Goal: Communication & Community: Share content

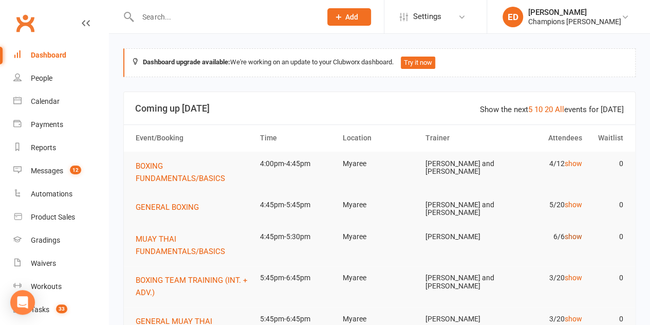
click at [568, 238] on link "show" at bounding box center [573, 236] width 17 height 8
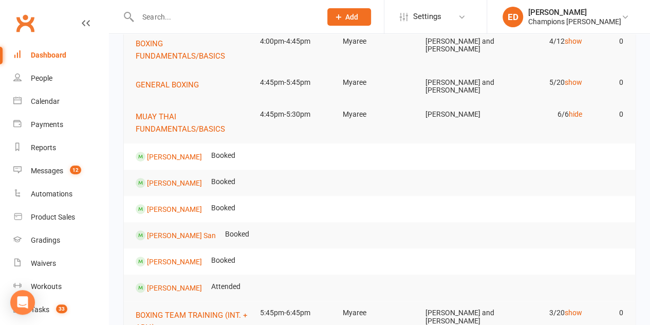
scroll to position [126, 0]
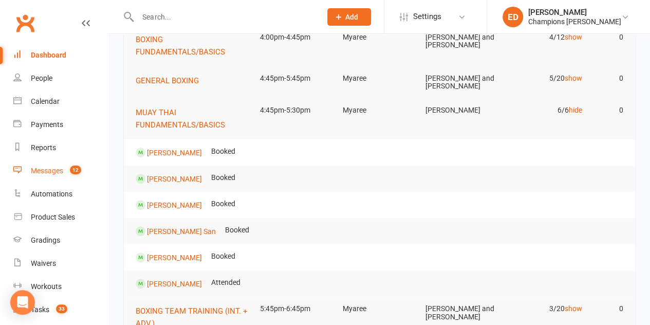
click at [16, 177] on link "Messages 12" at bounding box center [60, 170] width 95 height 23
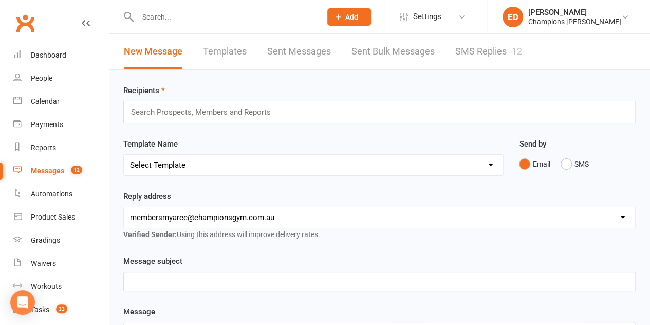
click at [469, 48] on link "SMS Replies 12" at bounding box center [489, 51] width 67 height 35
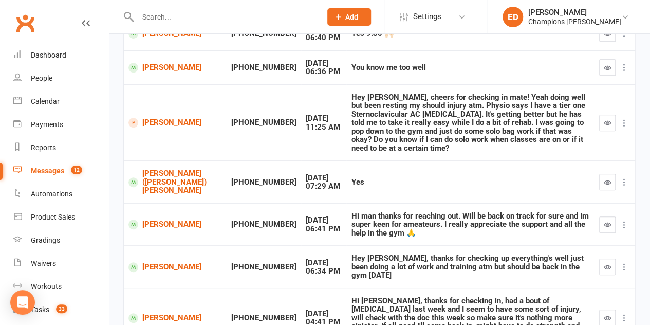
scroll to position [275, 0]
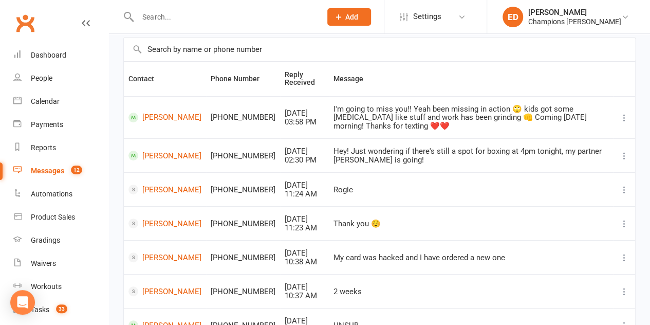
scroll to position [65, 0]
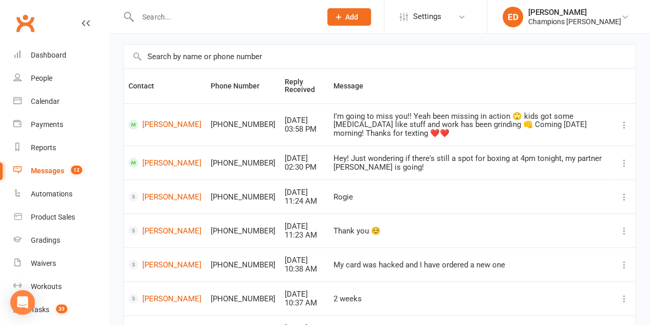
click at [48, 165] on link "Messages 12" at bounding box center [60, 170] width 95 height 23
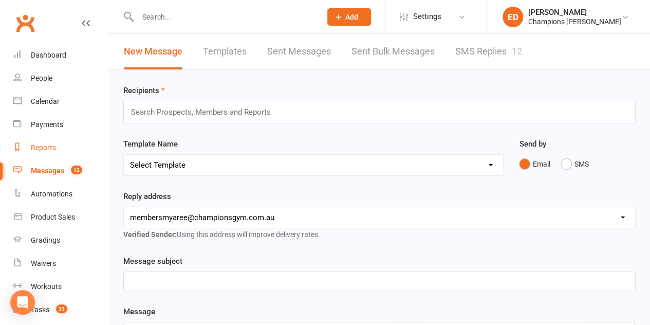
click at [37, 144] on div "Reports" at bounding box center [43, 147] width 25 height 8
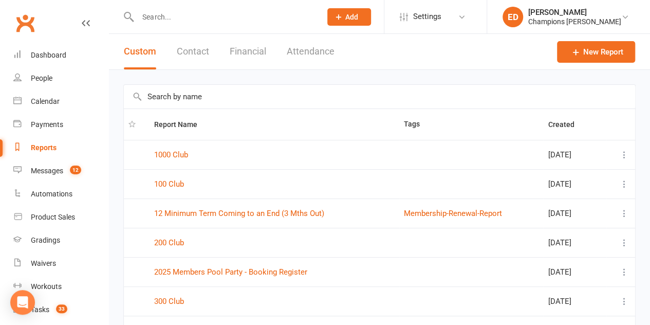
click at [309, 47] on button "Attendance" at bounding box center [311, 51] width 48 height 35
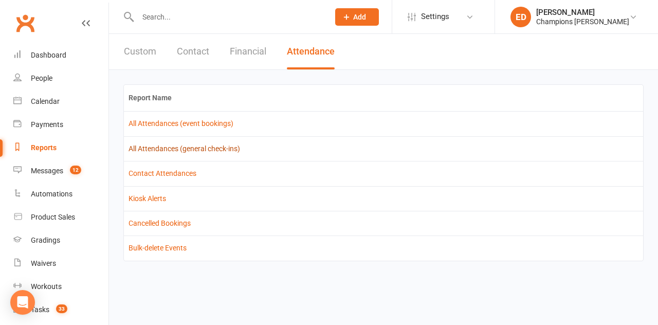
click at [230, 149] on link "All Attendances (general check-ins)" at bounding box center [185, 148] width 112 height 8
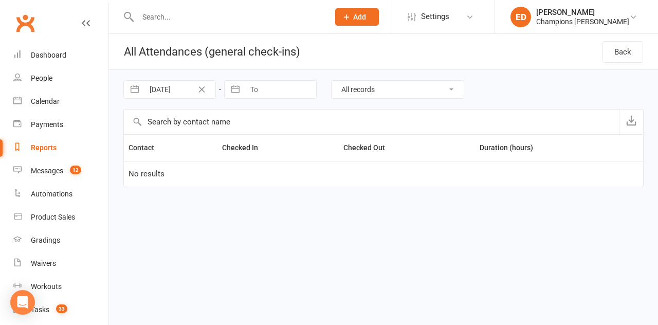
click at [258, 95] on input "To" at bounding box center [280, 89] width 71 height 17
select select "6"
select select "2025"
select select "7"
select select "2025"
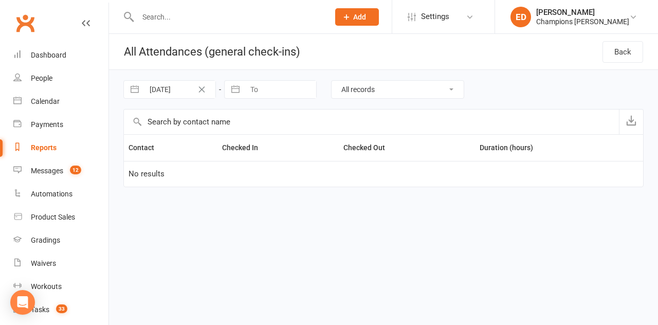
select select "8"
select select "2025"
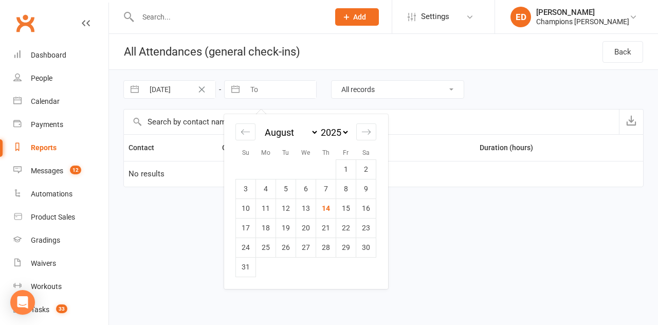
select select "5"
select select "2025"
select select "6"
select select "2025"
select select "7"
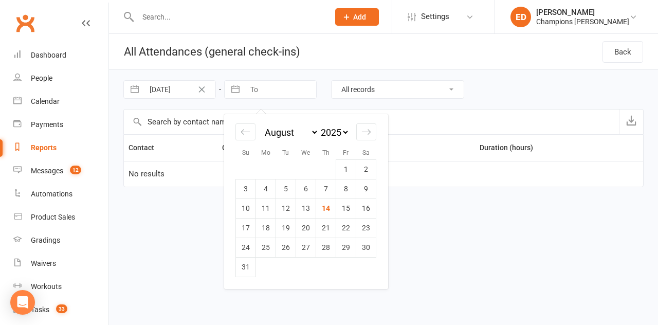
select select "2025"
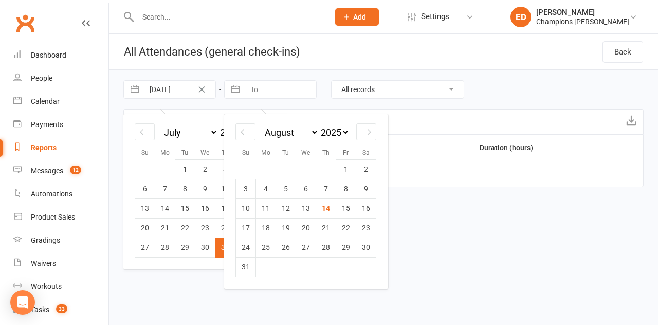
click at [171, 87] on input "31 Jul 2025" at bounding box center [179, 89] width 71 height 17
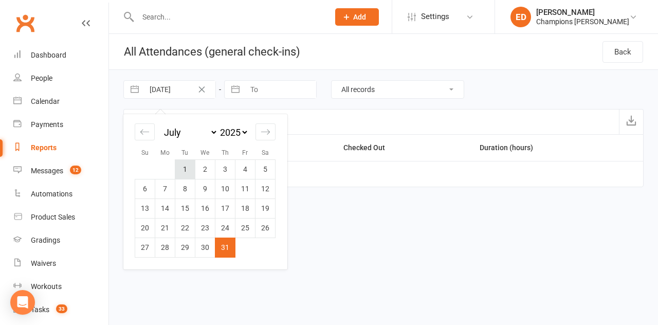
click at [178, 166] on td "1" at bounding box center [185, 169] width 20 height 20
type input "01 Jul 2025"
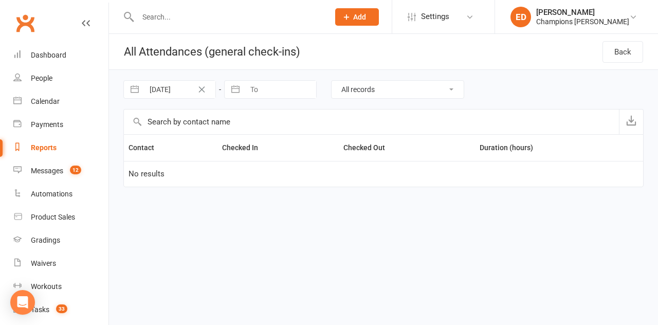
click at [267, 86] on input "To" at bounding box center [280, 89] width 71 height 17
select select "6"
select select "2025"
select select "7"
select select "2025"
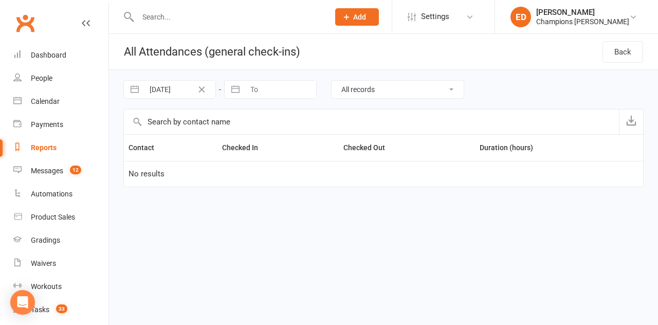
select select "8"
select select "2025"
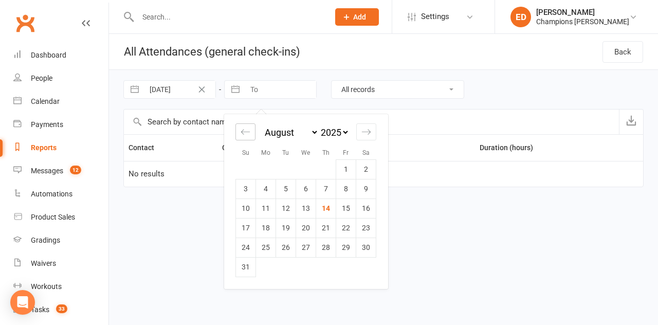
click at [247, 132] on icon "Move backward to switch to the previous month." at bounding box center [246, 132] width 10 height 10
select select "5"
select select "2025"
click at [322, 254] on td "31" at bounding box center [326, 248] width 20 height 20
type input "31 Jul 2025"
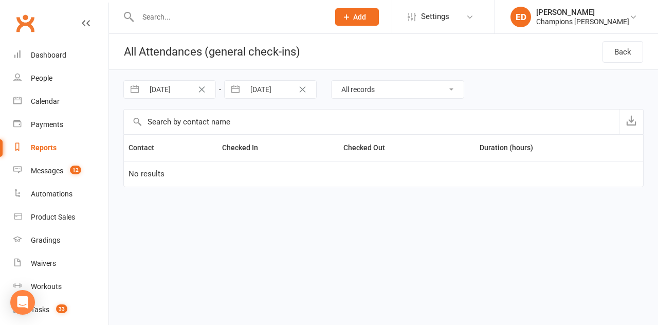
click at [379, 94] on select "All records Checked in and Checked out only Did not check out Did not check in" at bounding box center [398, 89] width 132 height 17
click at [479, 14] on link "Settings" at bounding box center [443, 16] width 71 height 23
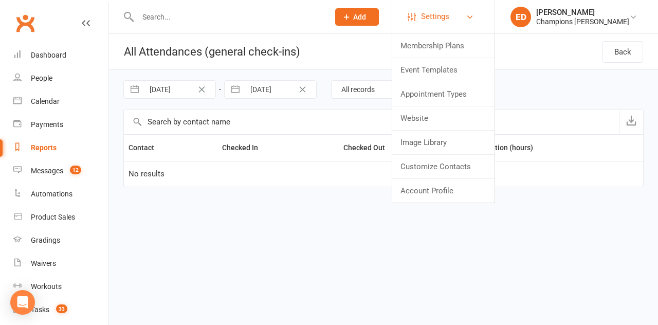
click at [479, 14] on link "Settings" at bounding box center [443, 16] width 71 height 23
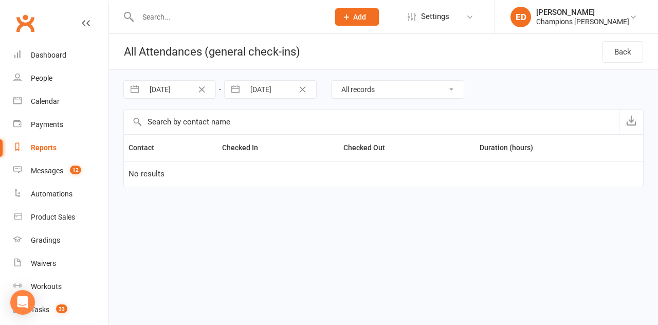
click at [171, 124] on input "text" at bounding box center [371, 122] width 495 height 25
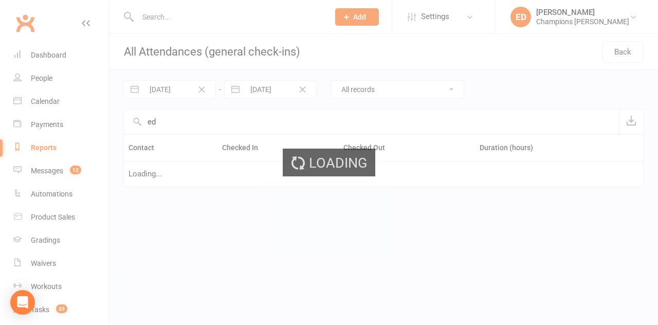
type input "e"
click at [189, 238] on div "Loading" at bounding box center [329, 162] width 658 height 325
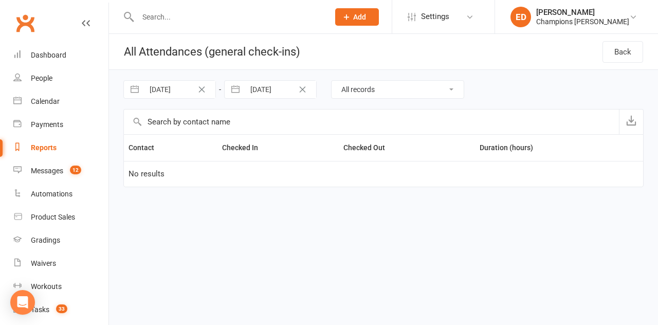
click at [242, 179] on td "No results" at bounding box center [383, 174] width 519 height 26
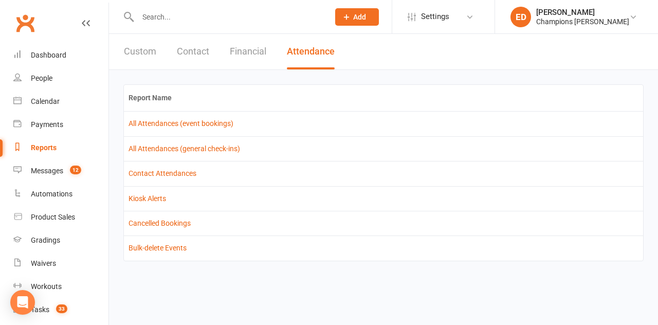
click at [313, 50] on button "Attendance" at bounding box center [311, 51] width 48 height 35
click at [220, 122] on link "All Attendances (event bookings)" at bounding box center [181, 123] width 105 height 8
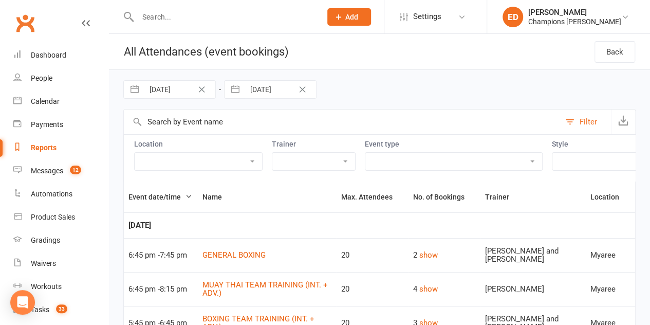
click at [595, 120] on div "Filter" at bounding box center [588, 122] width 17 height 12
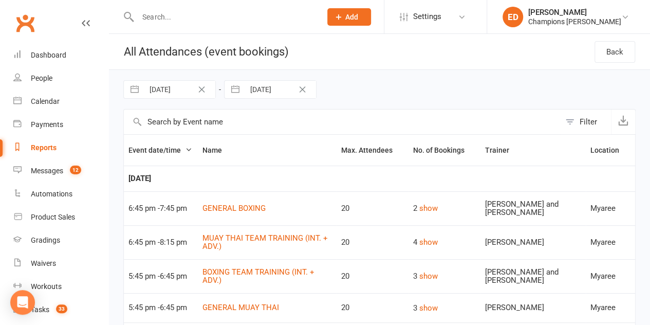
click at [572, 123] on button "Filter" at bounding box center [585, 122] width 51 height 25
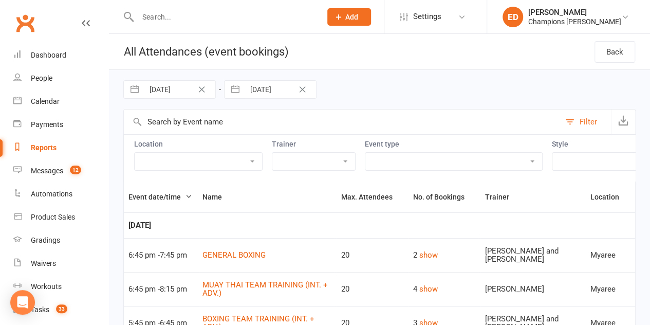
click at [295, 153] on select "Champions Gym Whitney Tuna Eddy D'Uva Francisco Di Vincenzo Oscar Brant Solomon…" at bounding box center [314, 161] width 83 height 17
select select "51860"
click at [273, 153] on select "Champions Gym Whitney Tuna Eddy D'Uva Francisco Di Vincenzo Oscar Brant Solomon…" at bounding box center [314, 161] width 83 height 17
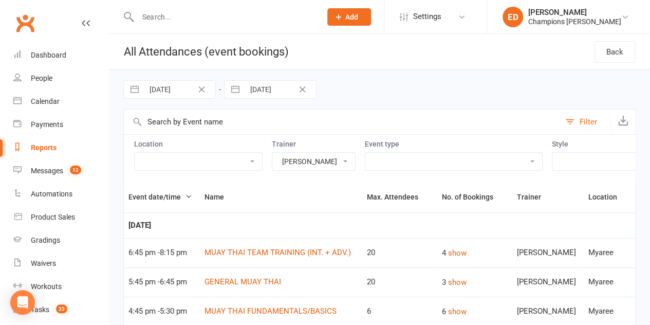
click at [219, 163] on select "Check Event Description Highgate Mats Strength and Conditioning area Myaree" at bounding box center [199, 161] width 128 height 17
select select "6383"
click at [135, 153] on select "Check Event Description Highgate Mats Strength and Conditioning area Myaree" at bounding box center [199, 161] width 128 height 17
click at [274, 86] on input "14 Aug 2025" at bounding box center [280, 89] width 71 height 17
select select "6"
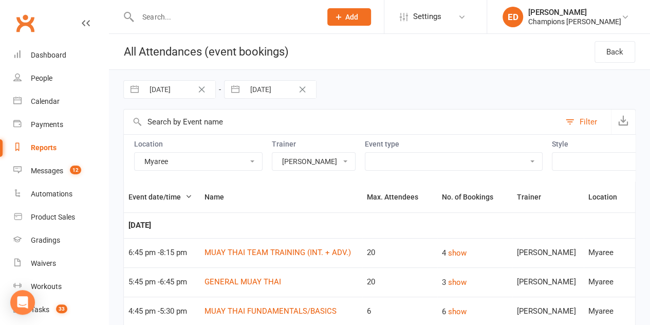
select select "2025"
select select "7"
select select "2025"
select select "8"
select select "2025"
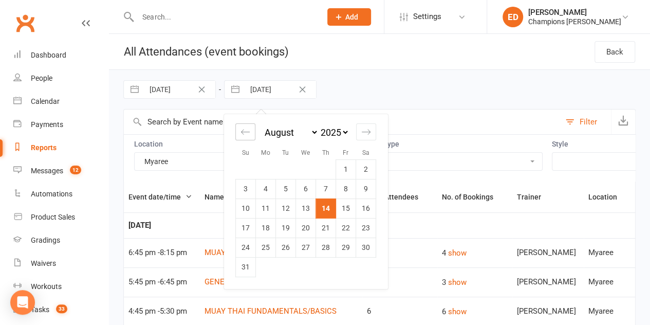
click at [242, 129] on icon "Move backward to switch to the previous month." at bounding box center [246, 132] width 10 height 10
select select "5"
select select "2025"
click at [327, 245] on td "31" at bounding box center [326, 248] width 20 height 20
type input "31 Jul 2025"
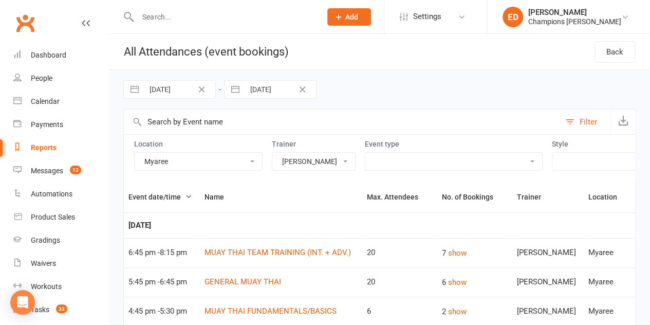
click at [167, 89] on input "31 Jul 2025" at bounding box center [179, 89] width 71 height 17
select select "5"
select select "2025"
select select "6"
select select "2025"
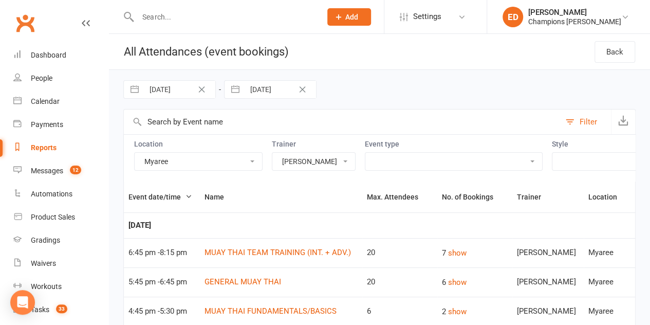
select select "7"
select select "2025"
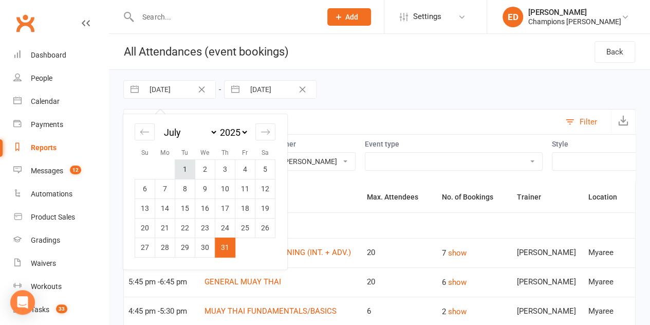
click at [191, 168] on td "1" at bounding box center [185, 169] width 20 height 20
type input "01 Jul 2025"
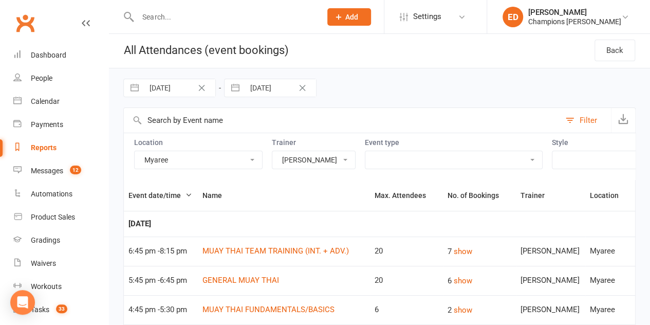
scroll to position [4, 0]
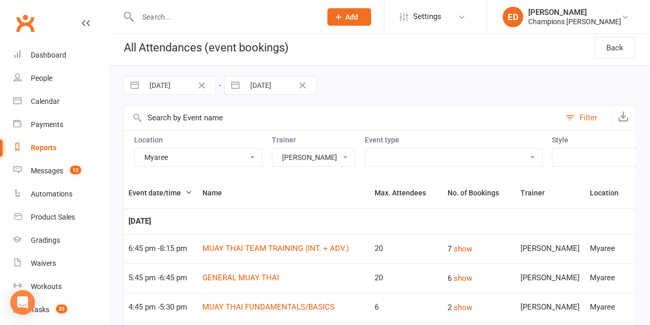
click at [466, 153] on select "Boxing Day Special Class Member Event PT - With Coach Duran (45 minutes) PT - W…" at bounding box center [454, 157] width 177 height 17
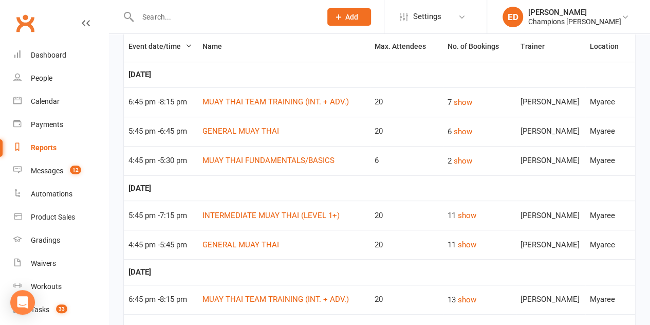
scroll to position [26, 0]
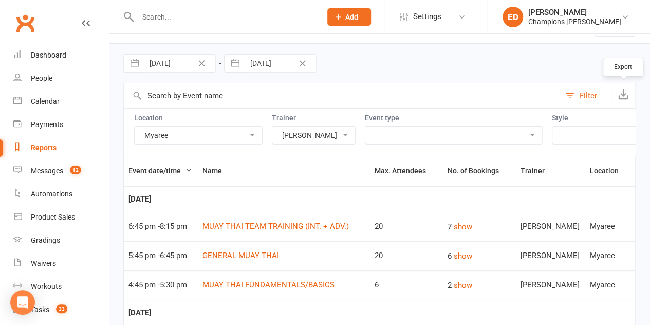
click at [624, 94] on icon "button" at bounding box center [624, 94] width 10 height 10
click at [60, 77] on link "People" at bounding box center [60, 78] width 95 height 23
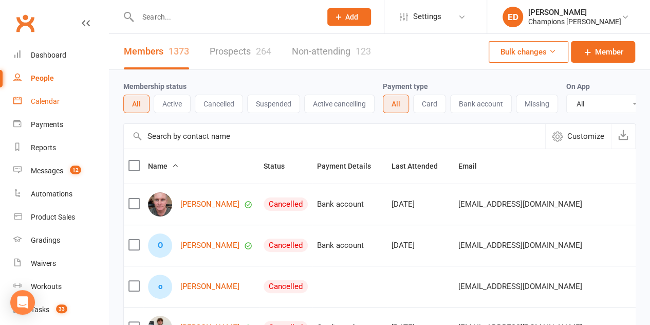
click at [56, 104] on div "Calendar" at bounding box center [45, 101] width 29 height 8
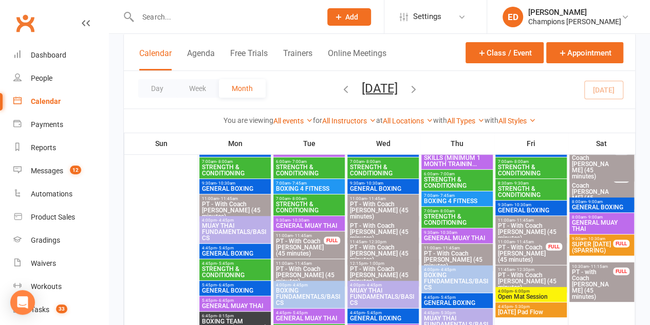
scroll to position [301, 0]
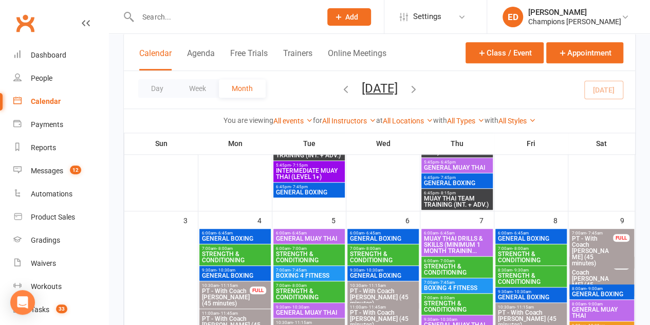
click at [63, 110] on link "Calendar" at bounding box center [60, 101] width 95 height 23
click at [59, 98] on div "Calendar" at bounding box center [46, 101] width 30 height 8
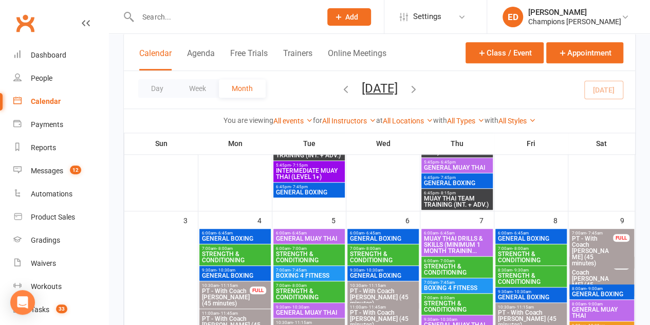
click at [59, 98] on div "Calendar" at bounding box center [46, 101] width 30 height 8
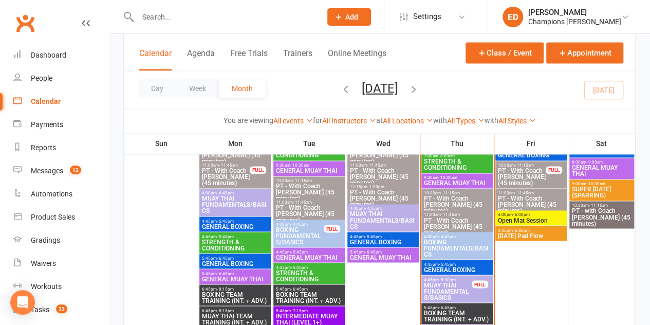
scroll to position [768, 0]
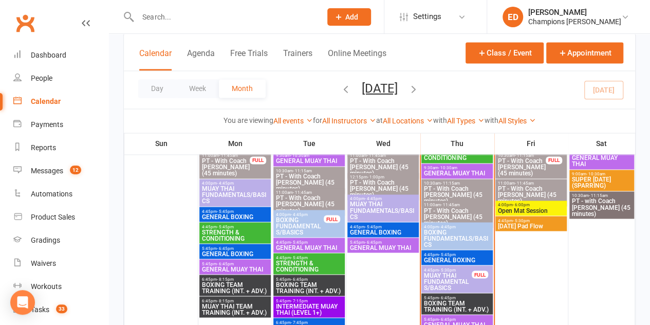
click at [214, 246] on span "5:45pm - 6:45pm" at bounding box center [235, 248] width 67 height 5
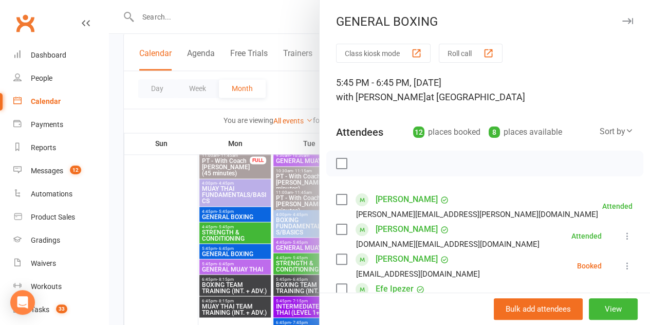
click at [164, 240] on div at bounding box center [379, 162] width 541 height 325
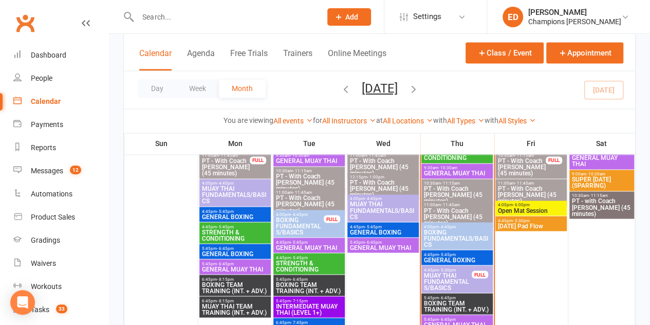
click at [211, 263] on span "5:45pm - 6:45pm" at bounding box center [235, 263] width 67 height 5
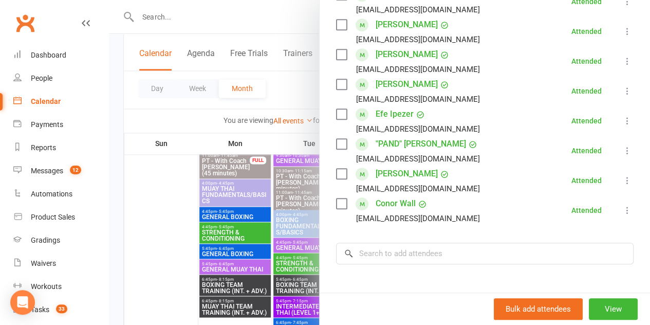
scroll to position [237, 0]
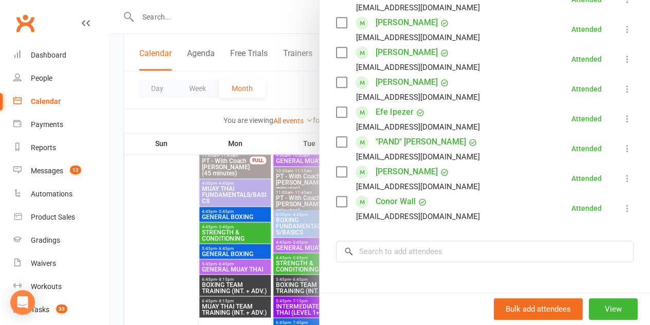
click at [180, 216] on div at bounding box center [379, 162] width 541 height 325
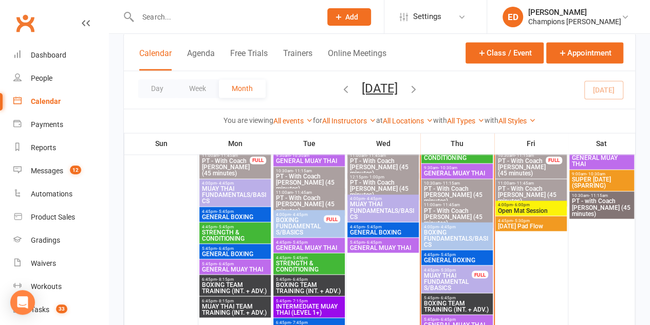
click at [316, 246] on span "GENERAL MUAY THAI" at bounding box center [309, 247] width 67 height 6
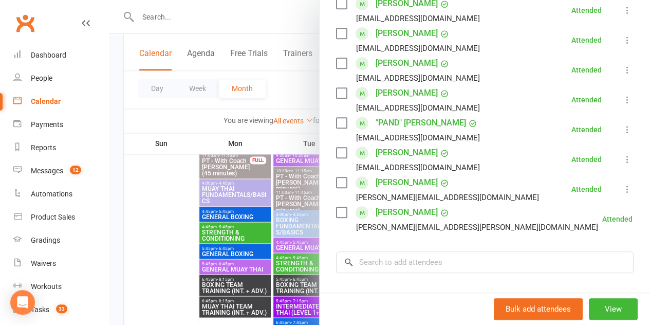
scroll to position [259, 0]
click at [188, 212] on div at bounding box center [379, 162] width 541 height 325
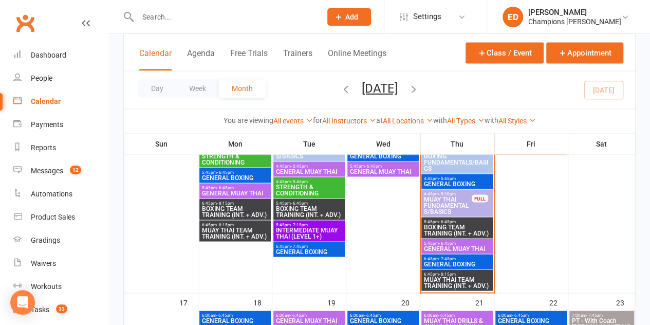
scroll to position [849, 0]
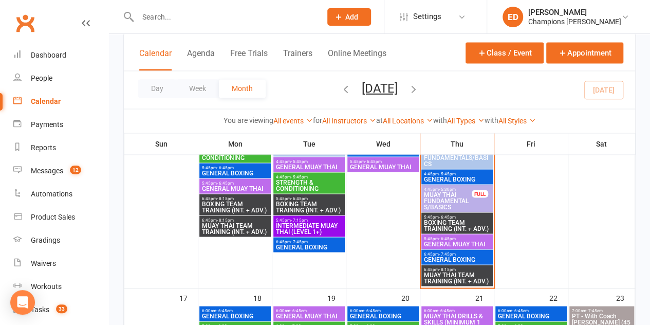
click at [456, 241] on span "GENERAL MUAY THAI" at bounding box center [457, 244] width 67 height 6
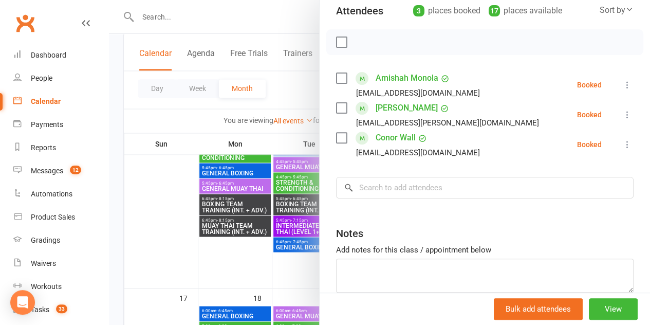
scroll to position [123, 0]
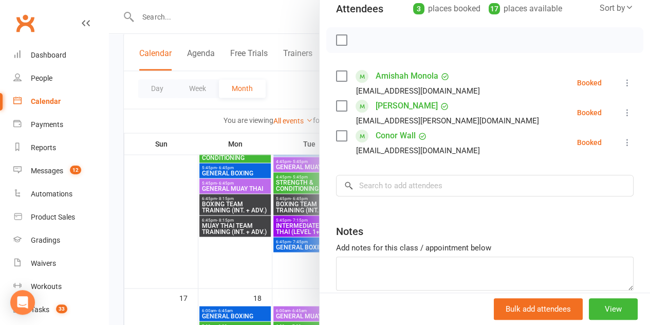
click at [196, 246] on div at bounding box center [379, 162] width 541 height 325
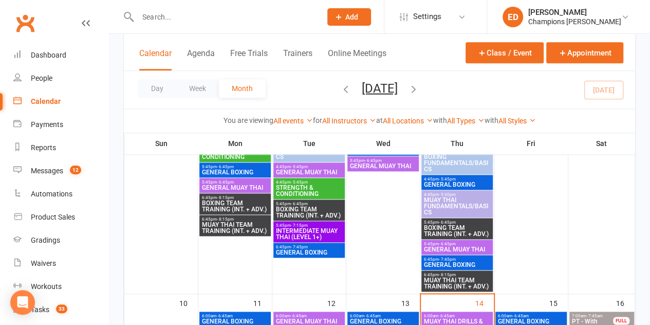
scroll to position [527, 0]
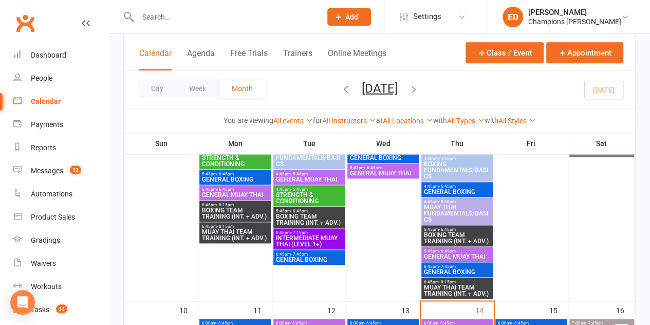
click at [466, 249] on span "5:45pm - 6:45pm" at bounding box center [457, 251] width 67 height 5
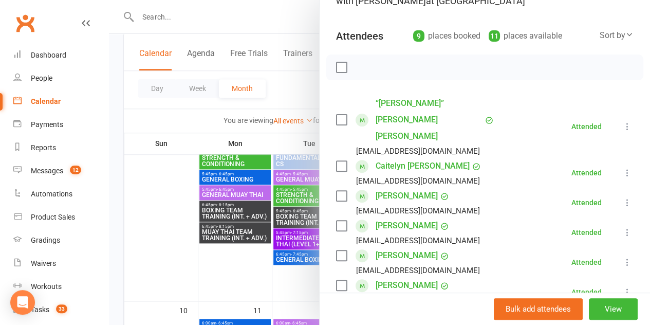
scroll to position [104, 0]
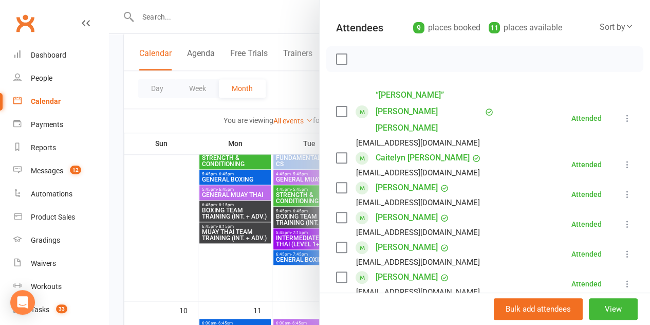
click at [388, 209] on link "[PERSON_NAME]" at bounding box center [407, 217] width 62 height 16
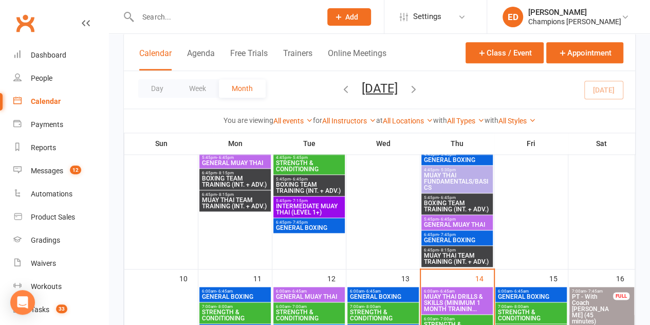
scroll to position [556, 0]
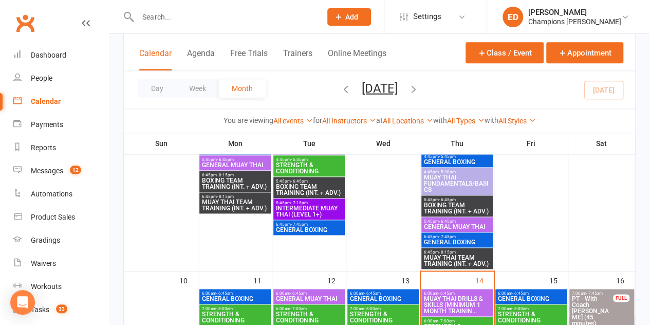
click at [475, 220] on span "5:45pm - 6:45pm" at bounding box center [457, 221] width 67 height 5
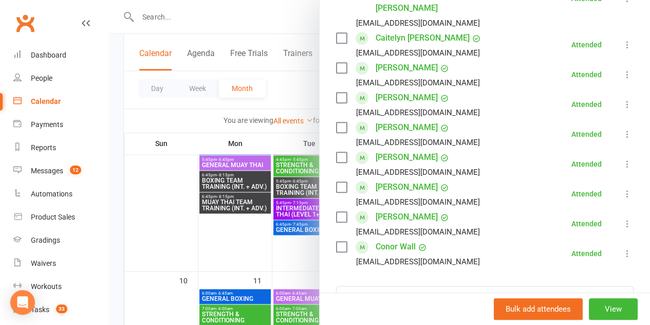
scroll to position [238, 0]
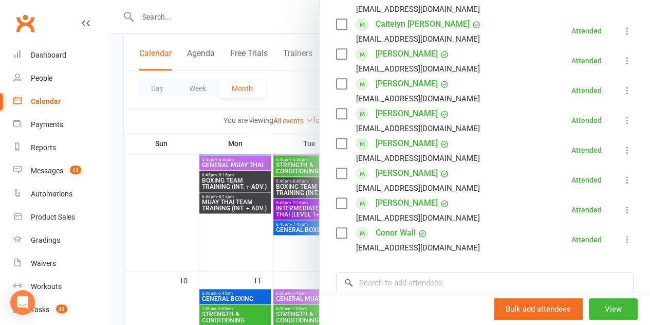
click at [176, 222] on div at bounding box center [379, 162] width 541 height 325
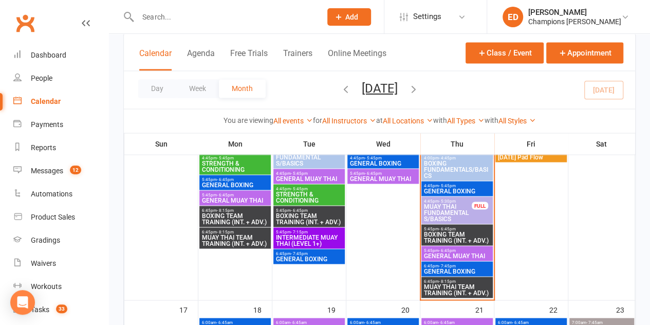
scroll to position [835, 0]
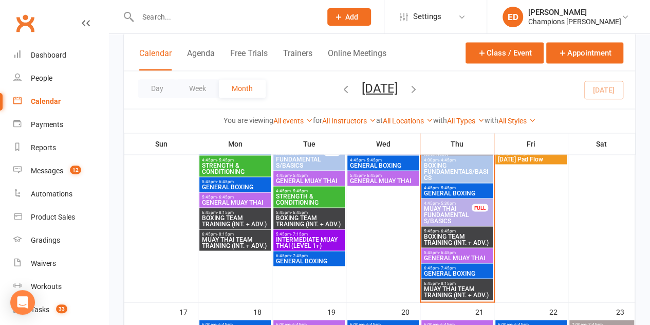
click at [424, 219] on span "MUAY THAI FUNDAMENTALS/BASICS" at bounding box center [448, 214] width 49 height 19
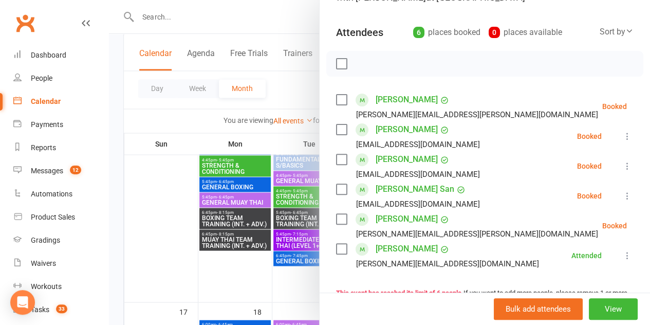
scroll to position [101, 0]
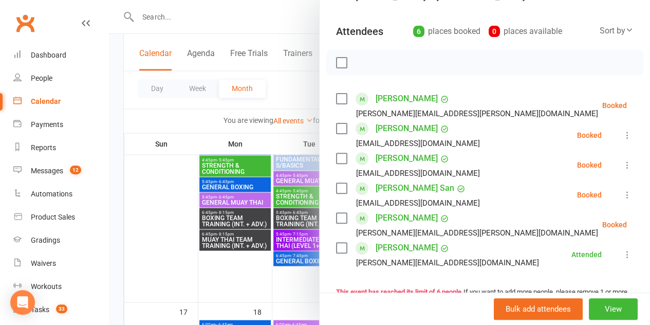
click at [383, 248] on link "[PERSON_NAME]" at bounding box center [407, 248] width 62 height 16
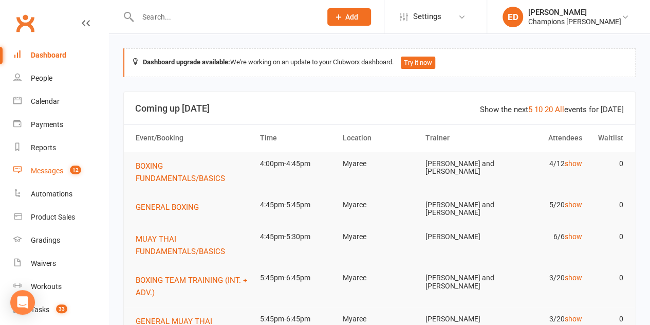
click at [48, 172] on div "Messages" at bounding box center [47, 171] width 32 height 8
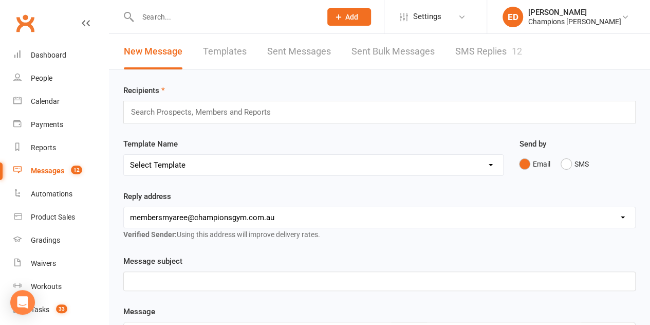
click at [477, 47] on link "SMS Replies 12" at bounding box center [489, 51] width 67 height 35
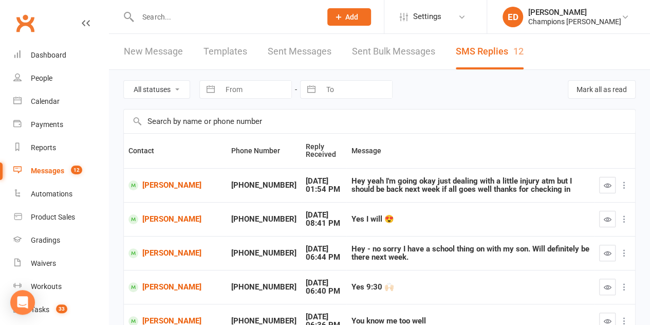
click at [150, 53] on link "New Message" at bounding box center [153, 51] width 59 height 35
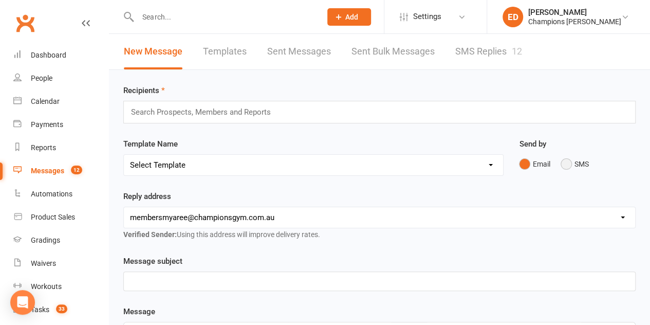
click at [566, 162] on button "SMS" at bounding box center [575, 164] width 28 height 20
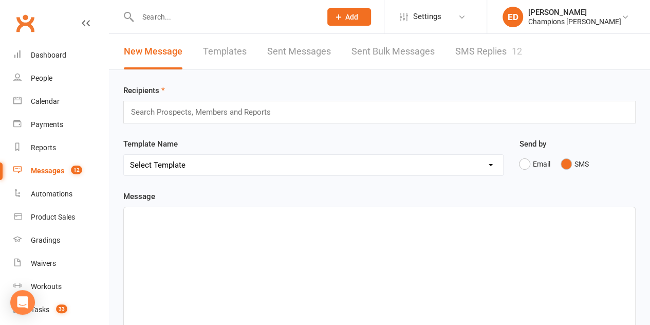
click at [486, 113] on div "Search Prospects, Members and Reports" at bounding box center [379, 112] width 513 height 23
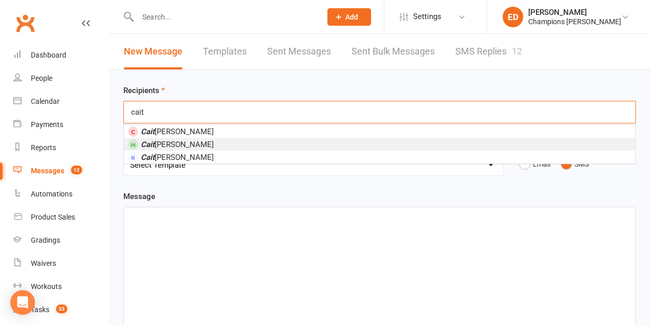
type input "cait"
click at [460, 146] on li "Cait [PERSON_NAME]" at bounding box center [380, 144] width 512 height 13
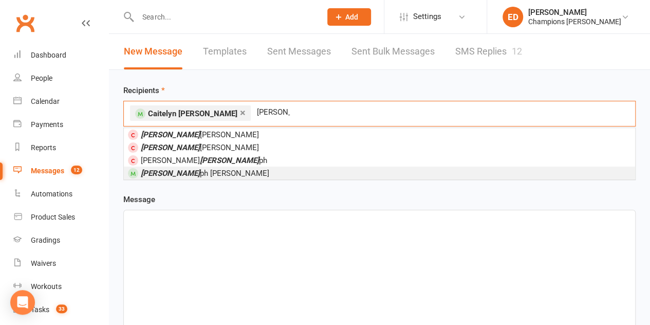
type input "[PERSON_NAME]"
click at [249, 175] on li "[PERSON_NAME] ph [PERSON_NAME]" at bounding box center [380, 173] width 512 height 13
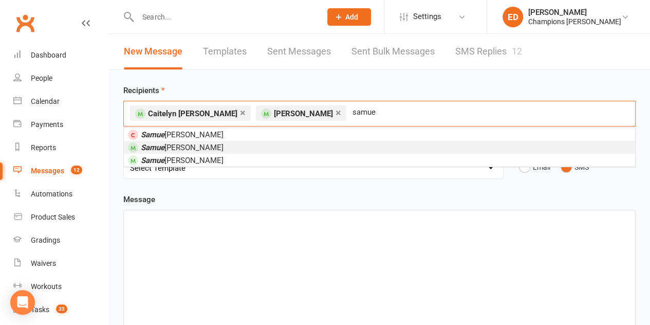
type input "samue"
click at [185, 150] on li "[PERSON_NAME]" at bounding box center [380, 147] width 512 height 13
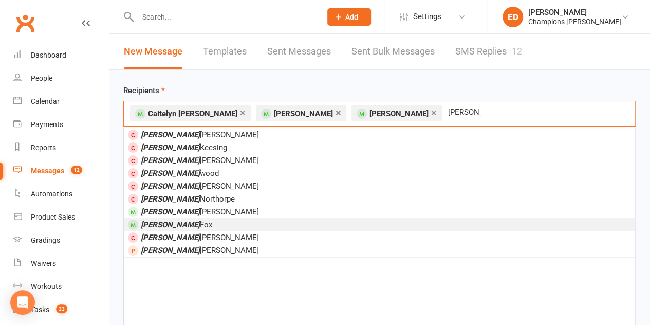
type input "[PERSON_NAME]"
click at [164, 221] on span "[PERSON_NAME]" at bounding box center [176, 224] width 71 height 9
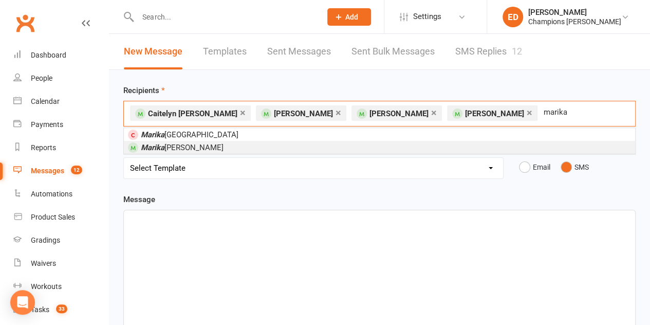
type input "marika"
click at [402, 142] on li "[PERSON_NAME]" at bounding box center [380, 147] width 512 height 13
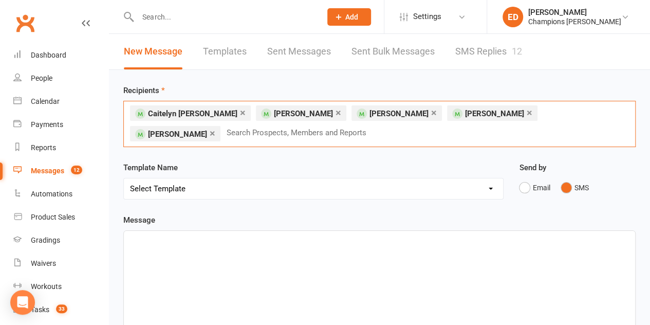
click at [540, 118] on div "× [PERSON_NAME] × [PERSON_NAME] × [PERSON_NAME] × [PERSON_NAME] × [PERSON_NAME]…" at bounding box center [379, 124] width 513 height 46
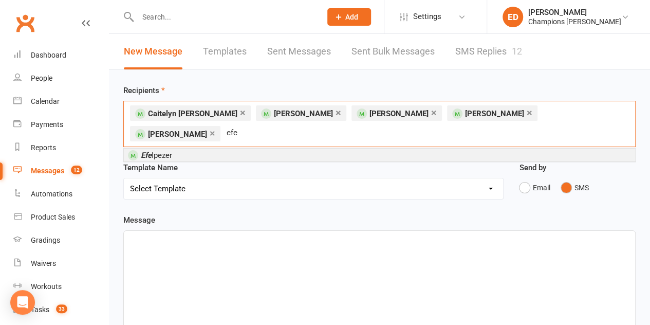
type input "efe"
click at [432, 149] on li "Efe Ipezer" at bounding box center [380, 155] width 512 height 13
type input "pand"
click at [293, 149] on li "" PAND " [PERSON_NAME]" at bounding box center [380, 155] width 512 height 13
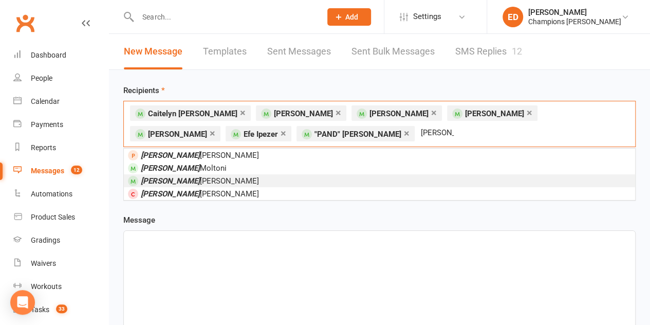
type input "[PERSON_NAME]"
click at [214, 177] on li "[PERSON_NAME]" at bounding box center [380, 180] width 512 height 13
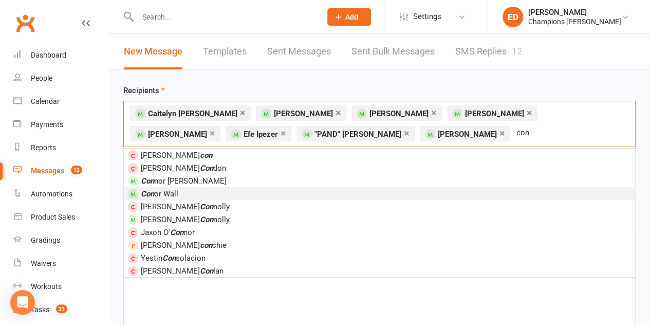
type input "con"
click at [259, 190] on li "Con or Wall" at bounding box center [380, 193] width 512 height 13
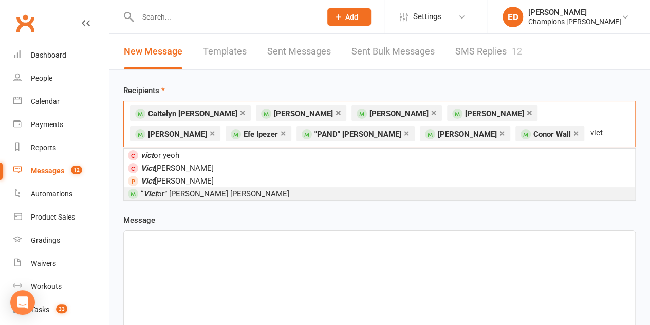
type input "vict"
click at [339, 192] on li "“ Vict or” [PERSON_NAME] [PERSON_NAME]" at bounding box center [380, 193] width 512 height 13
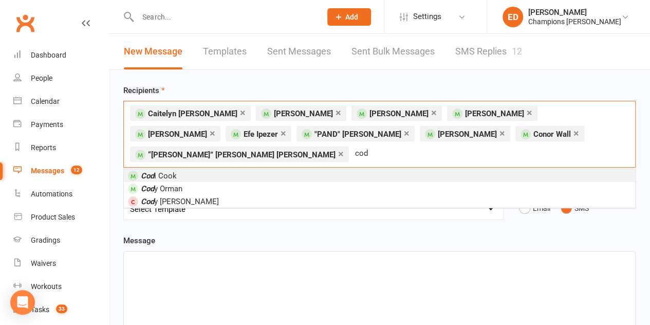
type input "cod"
click at [243, 169] on li "Cod i Cook" at bounding box center [380, 175] width 512 height 13
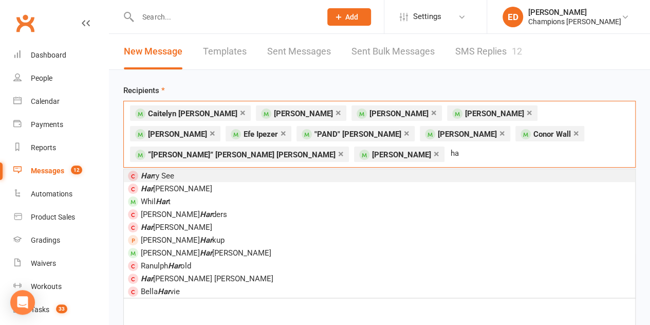
type input "h"
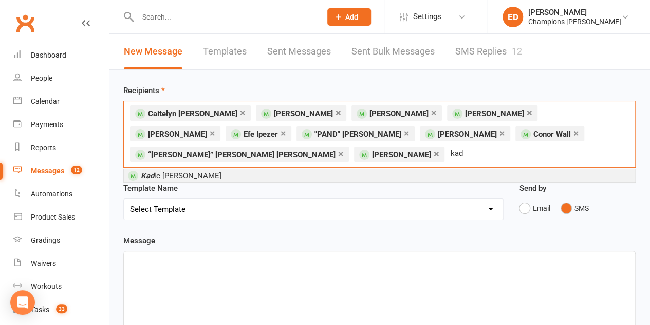
type input "kad"
click at [234, 170] on li "Kad ie [PERSON_NAME]" at bounding box center [380, 175] width 512 height 13
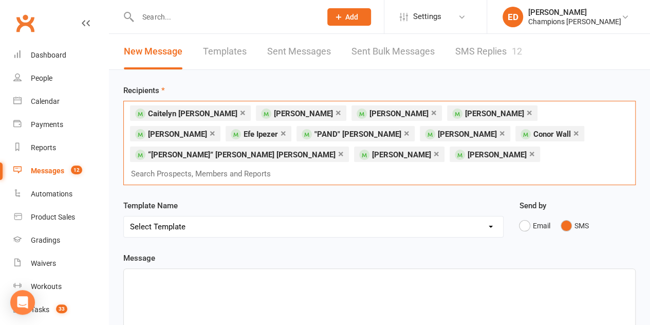
click at [530, 153] on link "×" at bounding box center [533, 154] width 6 height 16
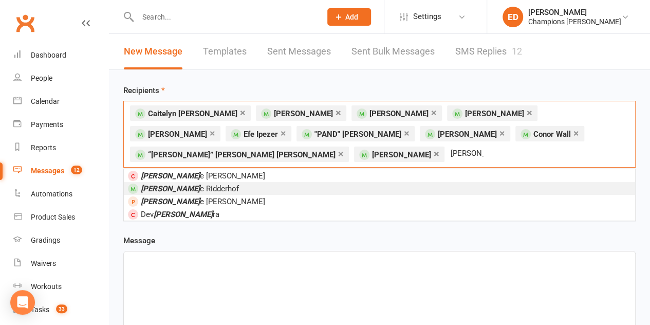
type input "[PERSON_NAME]"
click at [227, 182] on li "[PERSON_NAME]" at bounding box center [380, 188] width 512 height 13
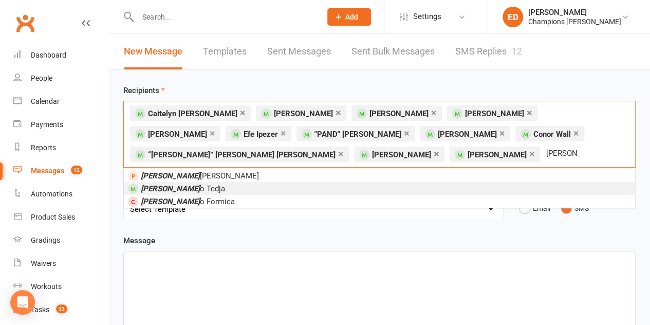
type input "[PERSON_NAME]"
click at [253, 187] on li "[PERSON_NAME]" at bounding box center [380, 188] width 512 height 13
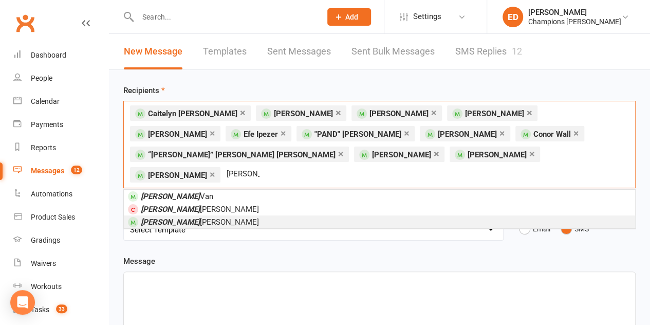
type input "[PERSON_NAME]"
click at [195, 215] on li "[PERSON_NAME]" at bounding box center [380, 221] width 512 height 13
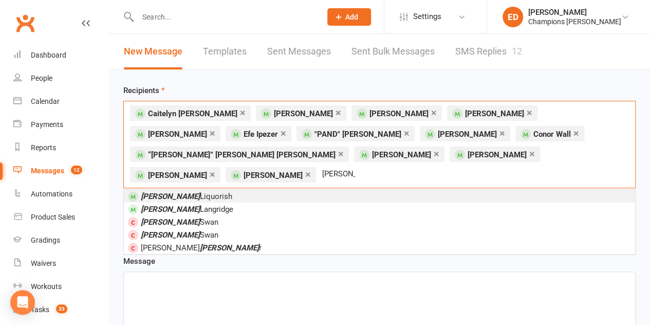
type input "[PERSON_NAME]"
click at [326, 190] on li "[PERSON_NAME]" at bounding box center [380, 196] width 512 height 13
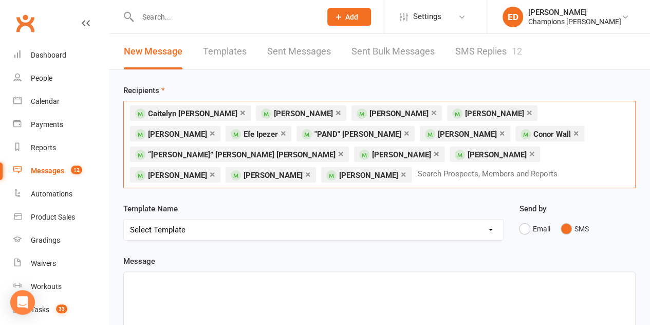
click at [513, 158] on div "× [PERSON_NAME] × [PERSON_NAME] × [PERSON_NAME] × [PERSON_NAME] × [PERSON_NAME]…" at bounding box center [379, 144] width 513 height 87
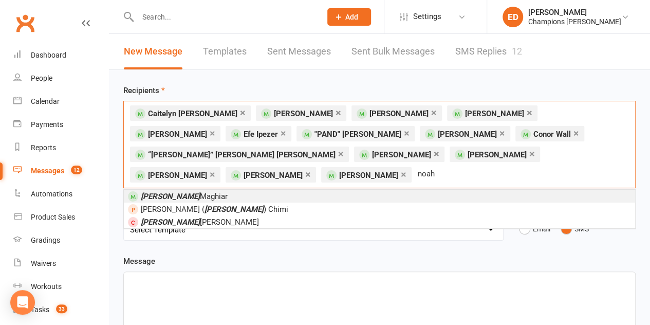
type input "noah"
click at [462, 190] on li "[PERSON_NAME]" at bounding box center [380, 196] width 512 height 13
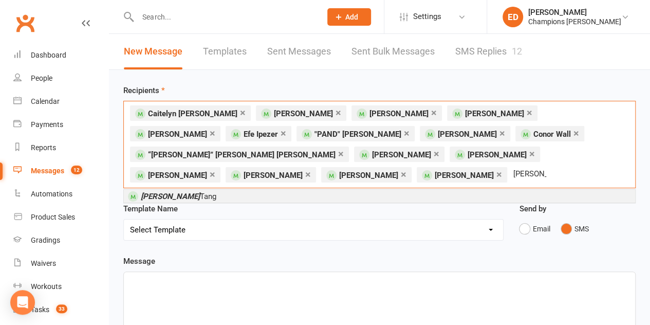
type input "[PERSON_NAME]"
click at [462, 190] on li "[PERSON_NAME]" at bounding box center [380, 196] width 512 height 13
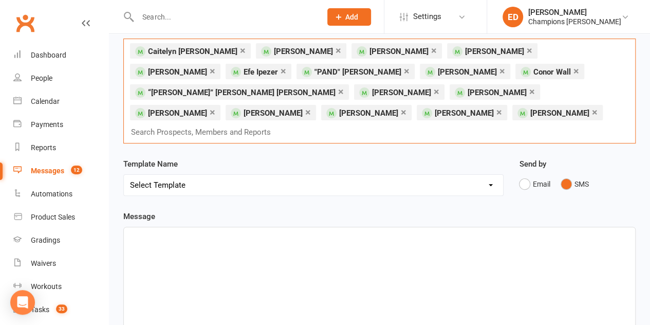
scroll to position [64, 0]
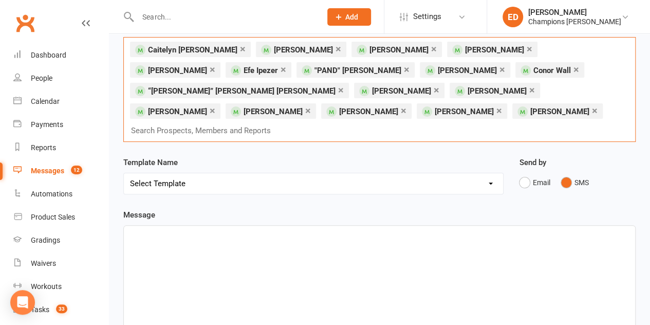
click at [372, 240] on div "﻿" at bounding box center [380, 303] width 512 height 154
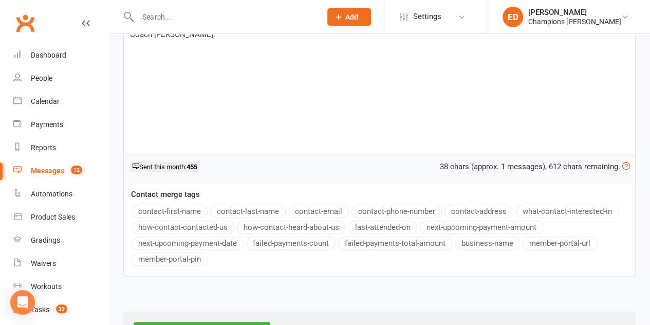
scroll to position [312, 0]
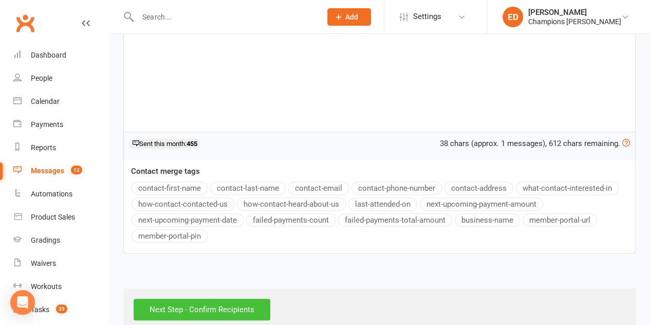
click at [201, 299] on input "Next Step - Confirm Recipients" at bounding box center [202, 310] width 137 height 22
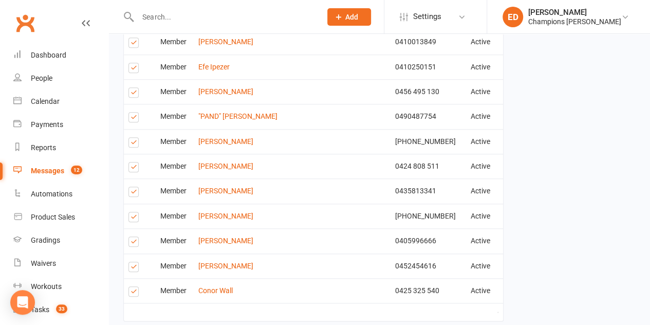
scroll to position [492, 0]
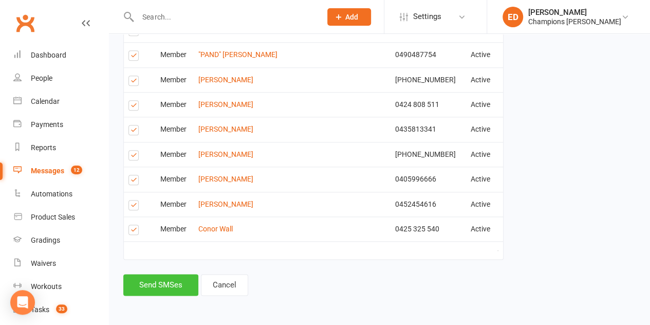
click at [158, 280] on button "Send SMSes" at bounding box center [160, 285] width 75 height 22
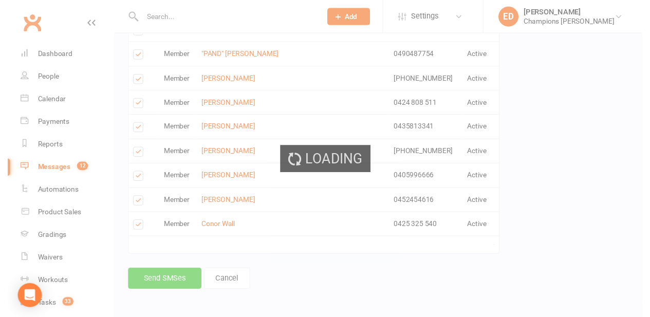
scroll to position [476, 0]
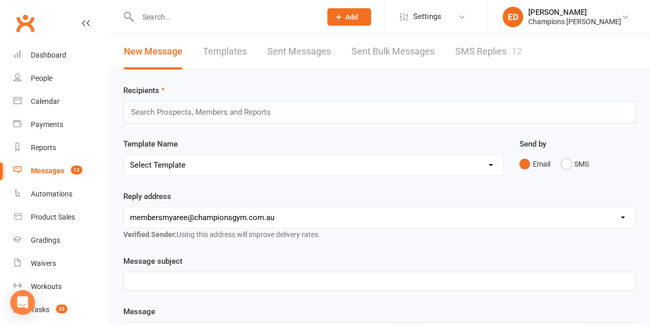
click at [55, 167] on div "Messages" at bounding box center [47, 171] width 33 height 8
click at [483, 60] on link "SMS Replies 12" at bounding box center [489, 51] width 67 height 35
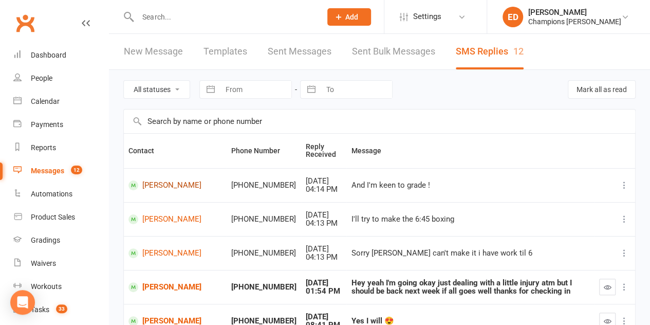
click at [178, 182] on link "[PERSON_NAME]" at bounding box center [176, 185] width 94 height 10
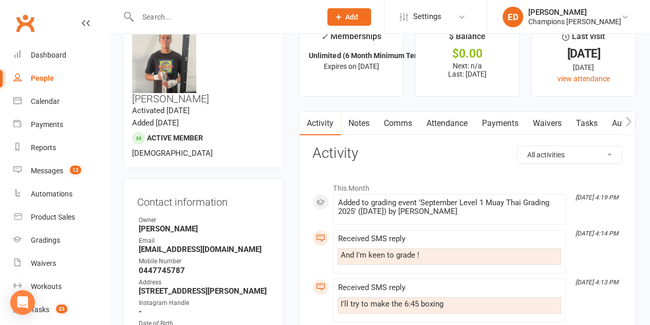
scroll to position [30, 0]
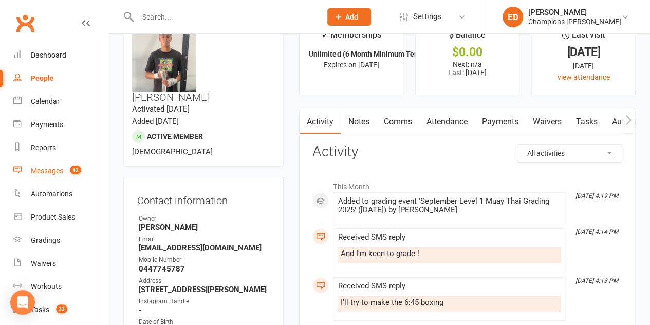
click at [48, 176] on link "Messages 12" at bounding box center [60, 170] width 95 height 23
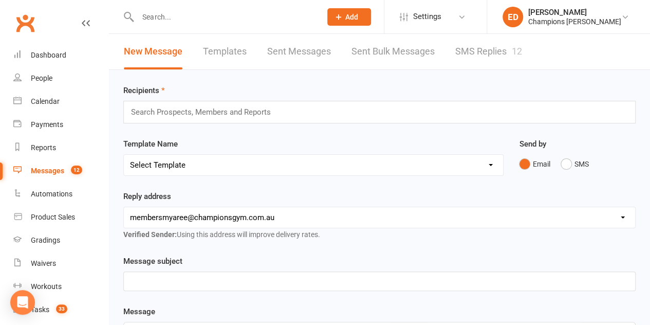
click at [471, 58] on link "SMS Replies 12" at bounding box center [489, 51] width 67 height 35
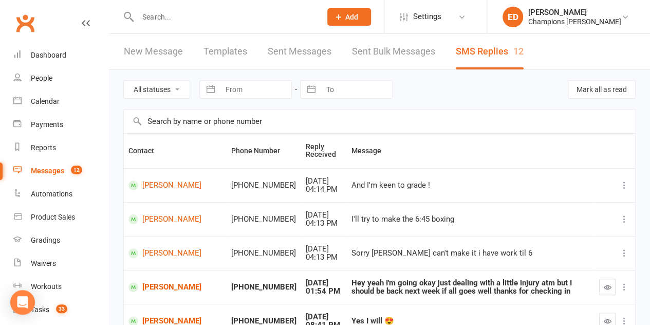
click at [196, 11] on input "text" at bounding box center [224, 17] width 179 height 14
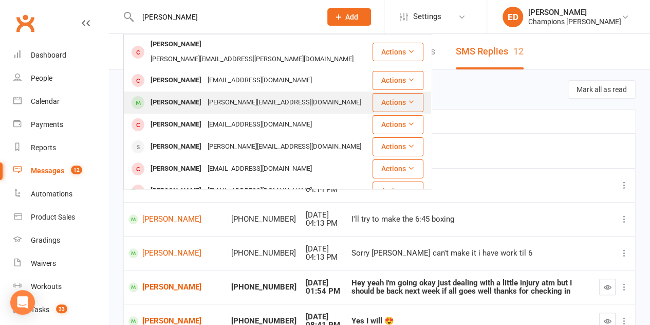
type input "[PERSON_NAME]"
click at [205, 96] on div "[PERSON_NAME][EMAIL_ADDRESS][DOMAIN_NAME]" at bounding box center [285, 102] width 160 height 15
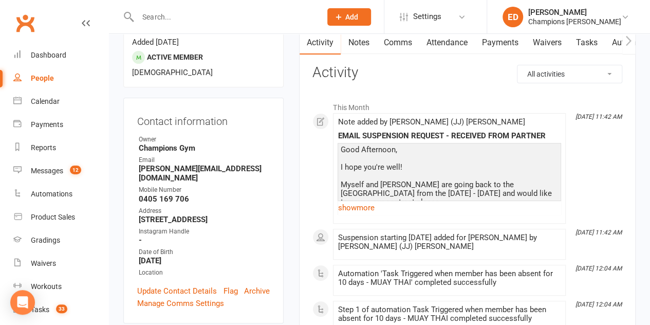
scroll to position [125, 0]
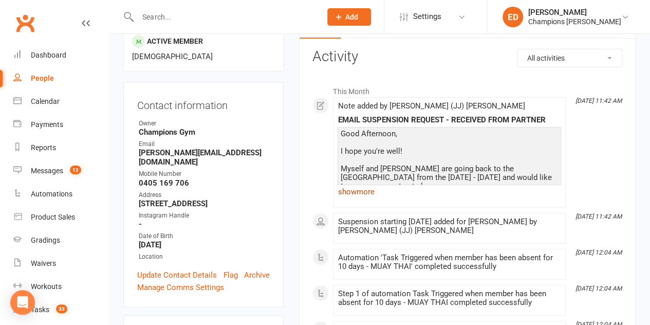
click at [373, 188] on link "show more" at bounding box center [450, 192] width 224 height 14
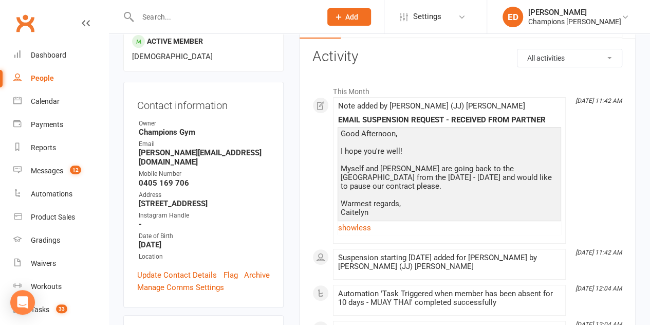
click at [211, 13] on input "text" at bounding box center [224, 17] width 179 height 14
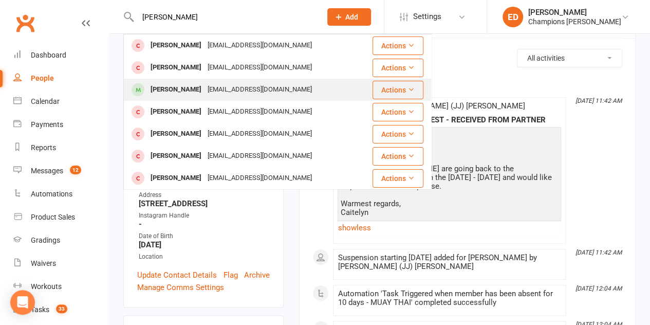
type input "[PERSON_NAME]"
click at [173, 95] on div "[PERSON_NAME]" at bounding box center [176, 89] width 57 height 15
